Goal: Information Seeking & Learning: Learn about a topic

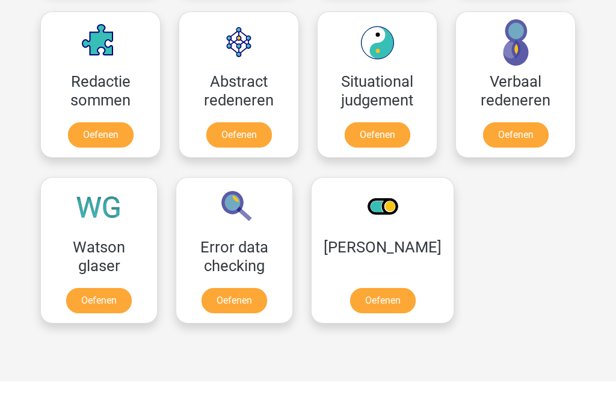
scroll to position [858, 0]
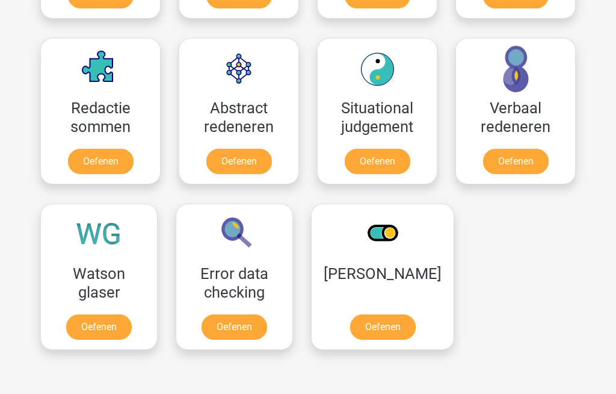
click at [532, 164] on link "Oefenen" at bounding box center [516, 161] width 66 height 25
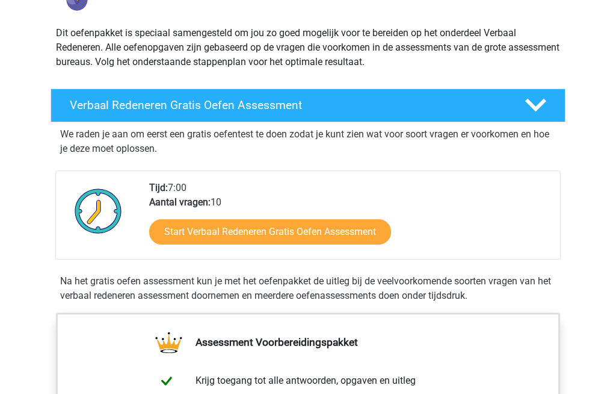
scroll to position [131, 0]
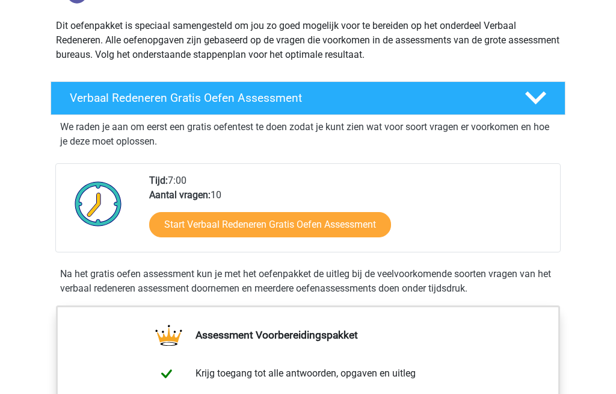
click at [194, 220] on link "Start Verbaal Redeneren Gratis Oefen Assessment" at bounding box center [270, 224] width 242 height 25
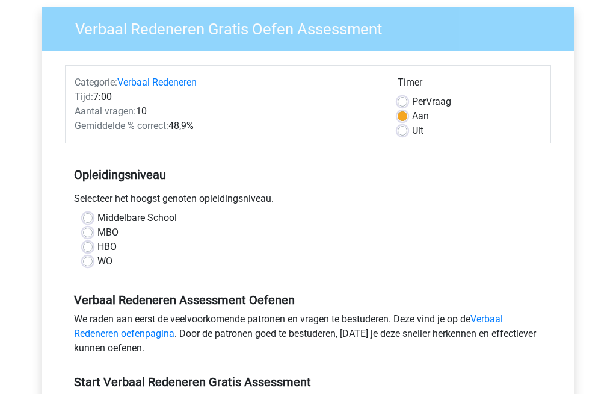
scroll to position [97, 0]
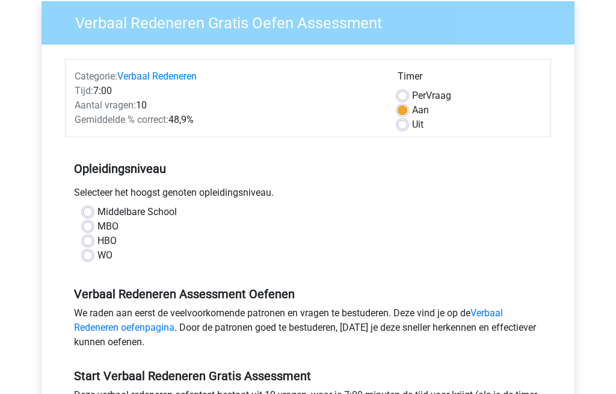
click at [97, 223] on label "MBO" at bounding box center [107, 226] width 21 height 14
click at [85, 223] on input "MBO" at bounding box center [88, 225] width 10 height 12
radio input "true"
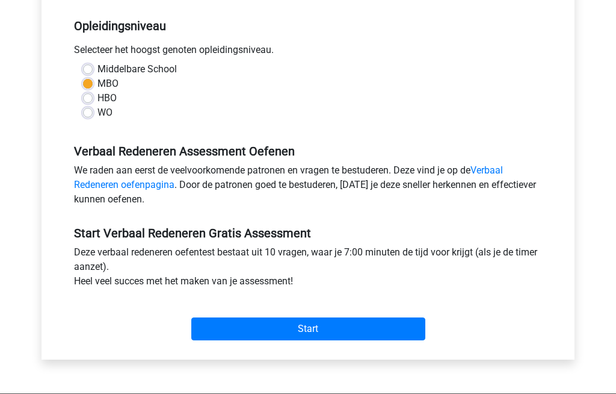
scroll to position [240, 0]
click at [270, 326] on input "Start" at bounding box center [308, 328] width 234 height 23
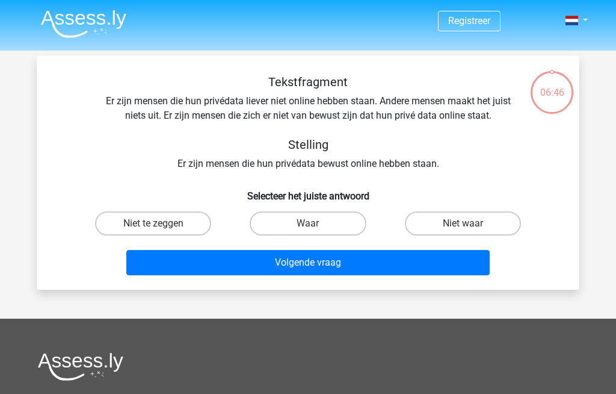
click at [299, 229] on label "Waar" at bounding box center [308, 223] width 116 height 24
click at [308, 229] on input "Waar" at bounding box center [312, 227] width 8 height 8
radio input "true"
click at [265, 265] on button "Volgende vraag" at bounding box center [308, 262] width 364 height 25
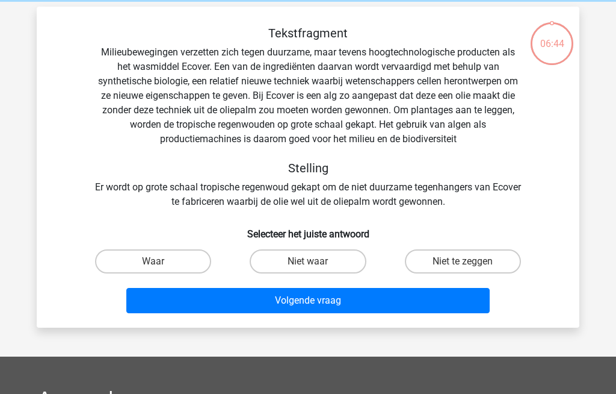
scroll to position [55, 0]
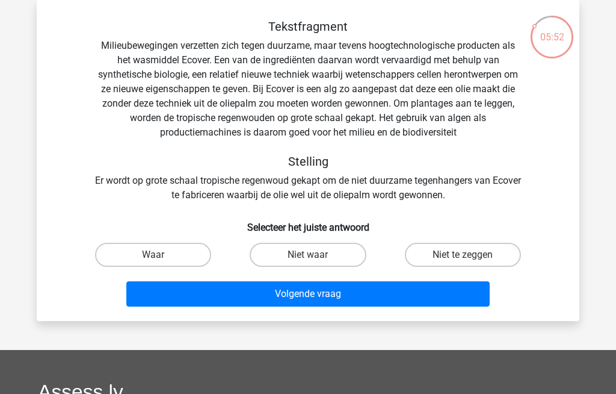
click at [147, 258] on label "Waar" at bounding box center [153, 255] width 116 height 24
click at [153, 258] on input "Waar" at bounding box center [157, 259] width 8 height 8
radio input "true"
click at [238, 295] on button "Volgende vraag" at bounding box center [308, 293] width 364 height 25
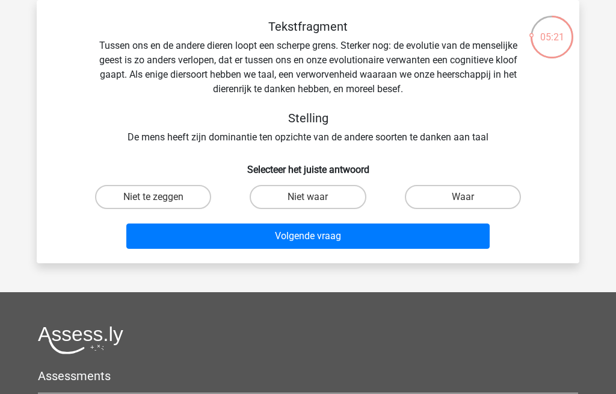
click at [454, 198] on label "Waar" at bounding box center [463, 197] width 116 height 24
click at [463, 198] on input "Waar" at bounding box center [467, 201] width 8 height 8
radio input "true"
click at [282, 237] on button "Volgende vraag" at bounding box center [308, 235] width 364 height 25
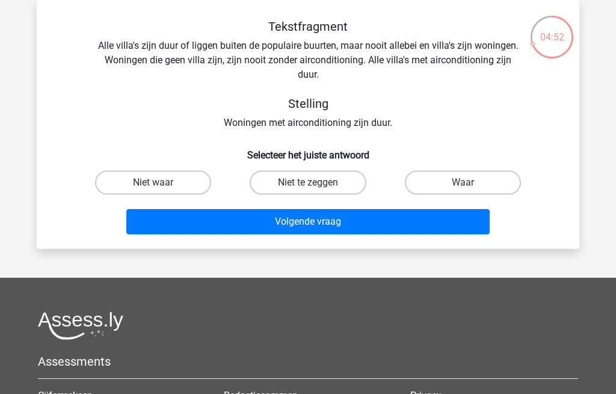
click at [146, 187] on label "Niet waar" at bounding box center [153, 182] width 116 height 24
click at [153, 187] on input "Niet waar" at bounding box center [157, 186] width 8 height 8
radio input "true"
click at [217, 221] on button "Volgende vraag" at bounding box center [308, 221] width 364 height 25
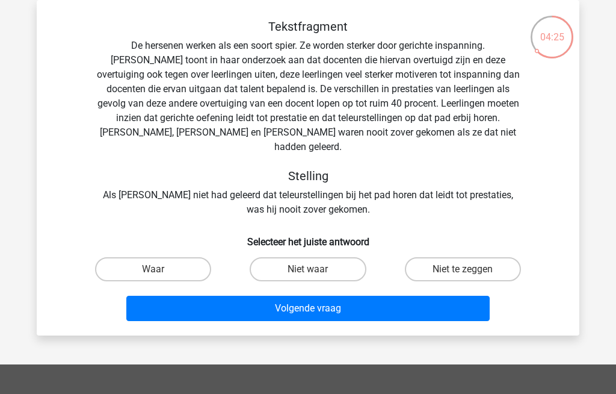
click at [144, 261] on label "Waar" at bounding box center [153, 269] width 116 height 24
click at [153, 269] on input "Waar" at bounding box center [157, 273] width 8 height 8
radio input "true"
click at [236, 303] on button "Volgende vraag" at bounding box center [308, 307] width 364 height 25
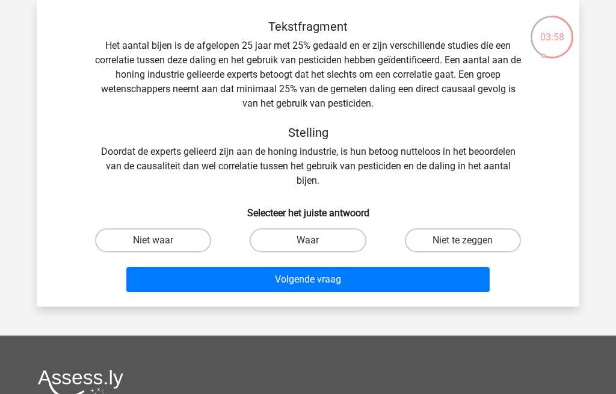
click at [466, 251] on label "Niet te zeggen" at bounding box center [463, 240] width 116 height 24
click at [466, 248] on input "Niet te zeggen" at bounding box center [467, 244] width 8 height 8
radio input "true"
click at [407, 286] on button "Volgende vraag" at bounding box center [308, 279] width 364 height 25
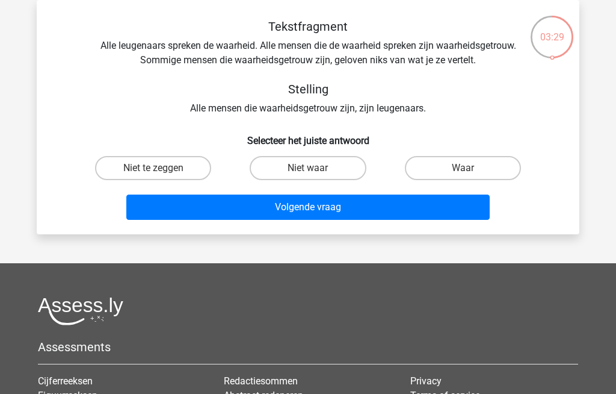
click at [468, 172] on input "Waar" at bounding box center [467, 172] width 8 height 8
radio input "true"
click at [278, 212] on button "Volgende vraag" at bounding box center [308, 206] width 364 height 25
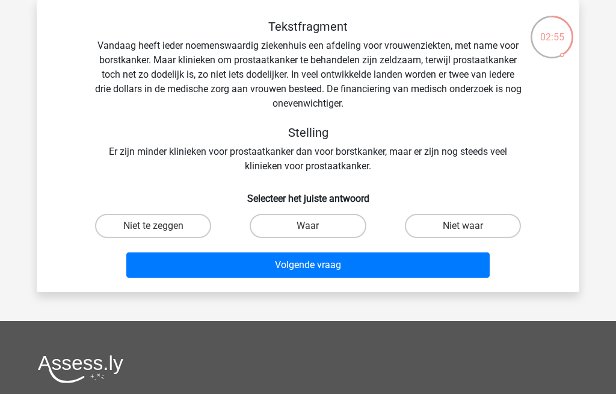
click at [468, 226] on input "Niet waar" at bounding box center [467, 230] width 8 height 8
radio input "true"
click at [404, 264] on button "Volgende vraag" at bounding box center [308, 264] width 364 height 25
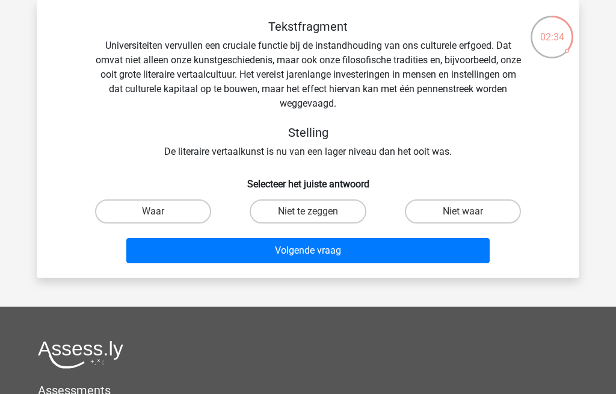
click at [317, 209] on label "Niet te zeggen" at bounding box center [308, 211] width 116 height 24
click at [316, 211] on input "Niet te zeggen" at bounding box center [312, 215] width 8 height 8
radio input "true"
click at [329, 256] on button "Volgende vraag" at bounding box center [308, 250] width 364 height 25
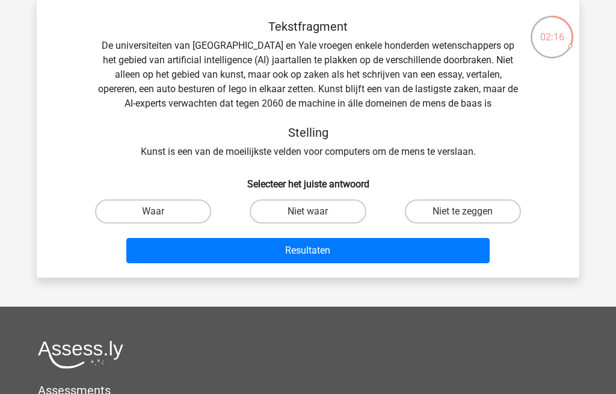
click at [152, 211] on label "Waar" at bounding box center [153, 211] width 116 height 24
click at [153, 211] on input "Waar" at bounding box center [157, 215] width 8 height 8
radio input "true"
click at [230, 253] on button "Resultaten" at bounding box center [308, 250] width 364 height 25
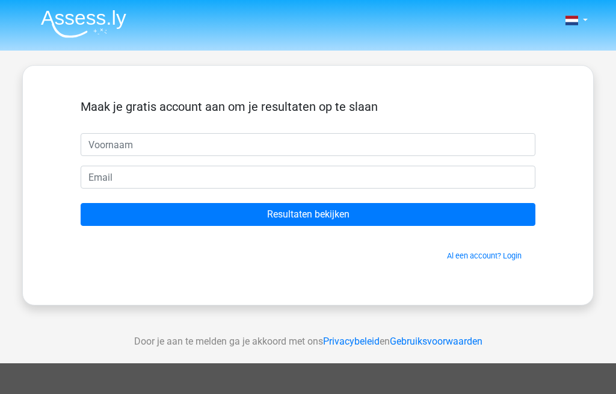
click at [309, 212] on input "Resultaten bekijken" at bounding box center [308, 214] width 455 height 23
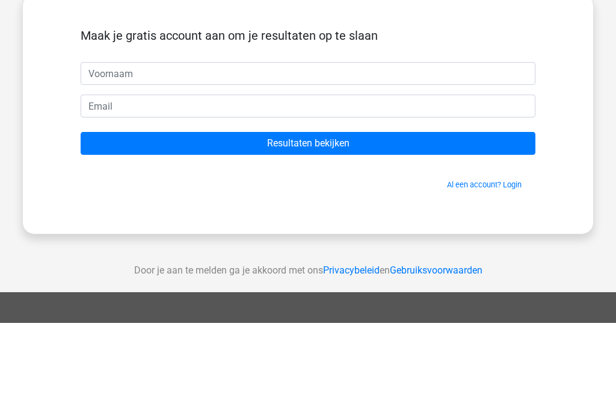
click at [501, 99] on h5 "Maak je gratis account aan om je resultaten op te slaan" at bounding box center [308, 106] width 455 height 14
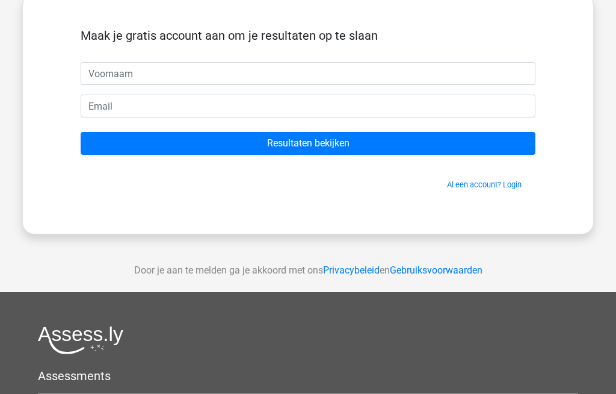
scroll to position [71, 0]
